Goal: Task Accomplishment & Management: Use online tool/utility

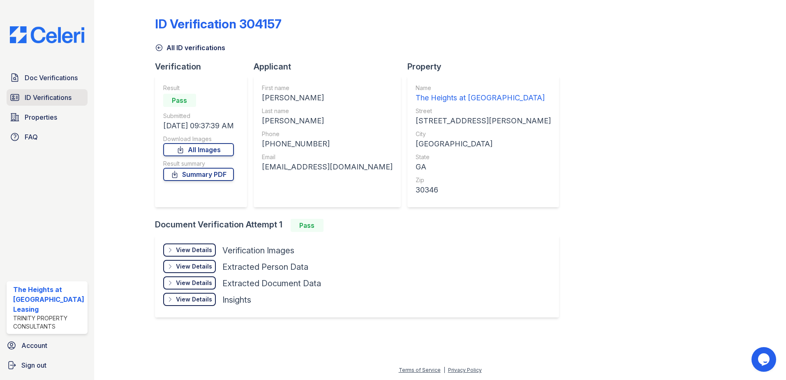
click at [53, 97] on span "ID Verifications" at bounding box center [48, 98] width 47 height 10
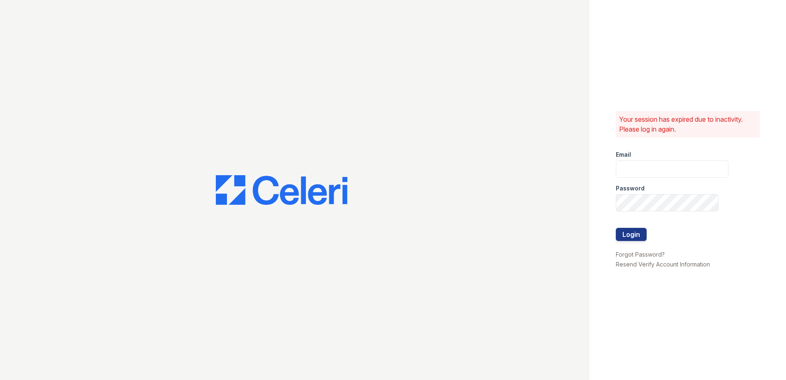
type input "[EMAIL_ADDRESS][DOMAIN_NAME]"
click at [638, 243] on div at bounding box center [672, 245] width 113 height 8
click at [627, 234] on button "Login" at bounding box center [631, 234] width 31 height 13
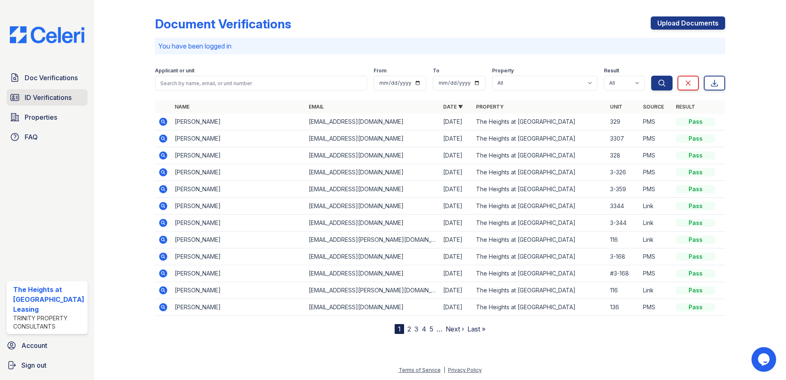
click at [44, 99] on span "ID Verifications" at bounding box center [48, 98] width 47 height 10
